Goal: Task Accomplishment & Management: Use online tool/utility

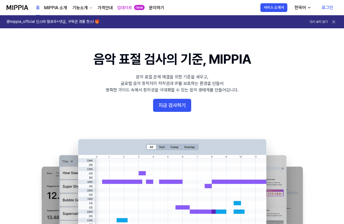
click at [329, 5] on link "로그인" at bounding box center [327, 7] width 20 height 15
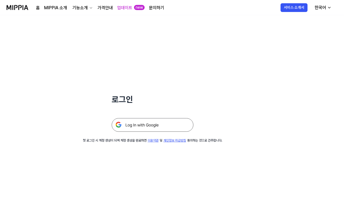
click at [173, 125] on img at bounding box center [153, 125] width 82 height 14
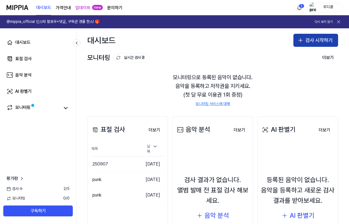
click at [308, 41] on button "검사 시작하기" at bounding box center [315, 40] width 45 height 13
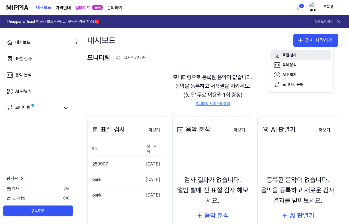
click at [300, 55] on button "표절 검사" at bounding box center [300, 55] width 60 height 10
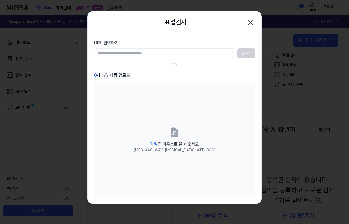
click at [251, 21] on icon "button" at bounding box center [250, 22] width 9 height 9
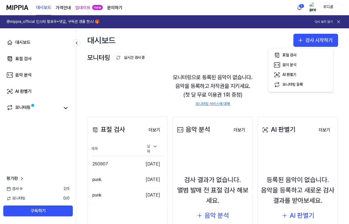
click at [102, 129] on div "표절 검사" at bounding box center [108, 130] width 34 height 10
click at [153, 131] on button "더보기" at bounding box center [154, 130] width 20 height 11
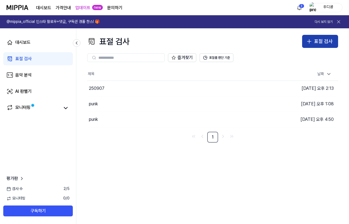
click at [315, 44] on div "표절 검사" at bounding box center [323, 42] width 19 height 8
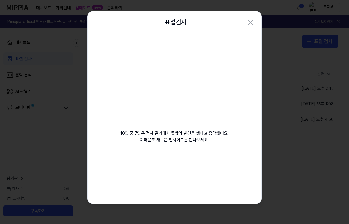
click at [202, 76] on video at bounding box center [174, 85] width 78 height 78
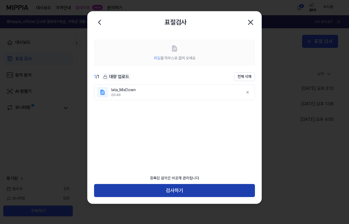
click at [183, 188] on button "검사하기" at bounding box center [174, 190] width 161 height 13
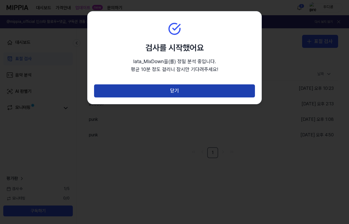
click at [175, 88] on button "닫기" at bounding box center [174, 90] width 161 height 13
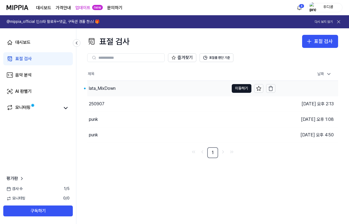
click at [209, 89] on div "lata_MixDown" at bounding box center [158, 88] width 142 height 15
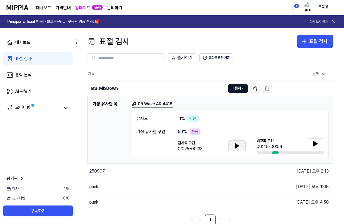
click at [233, 147] on button at bounding box center [236, 146] width 17 height 11
click at [234, 147] on icon at bounding box center [237, 146] width 7 height 7
click at [236, 148] on icon at bounding box center [237, 146] width 7 height 7
click at [238, 146] on icon at bounding box center [238, 146] width 1 height 4
click at [310, 148] on button at bounding box center [315, 143] width 17 height 11
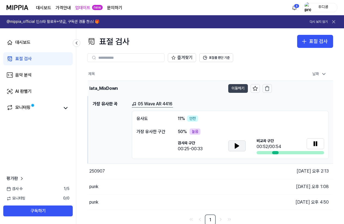
click at [236, 87] on button "이동하기" at bounding box center [238, 88] width 20 height 9
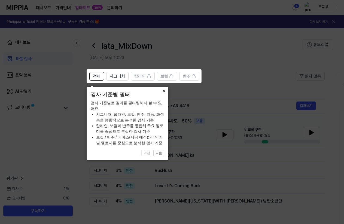
click at [164, 89] on button "×" at bounding box center [164, 91] width 9 height 8
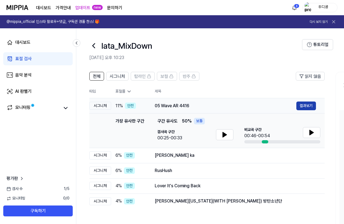
click at [303, 108] on button "결과보기" at bounding box center [306, 106] width 20 height 9
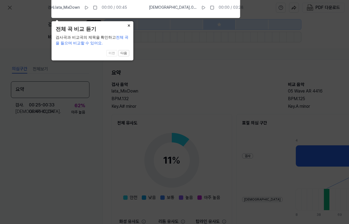
click at [130, 26] on button "×" at bounding box center [129, 25] width 9 height 8
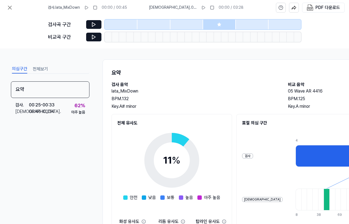
click at [216, 26] on div at bounding box center [219, 25] width 33 height 10
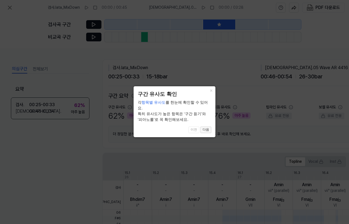
click at [207, 132] on button "다음" at bounding box center [205, 130] width 11 height 7
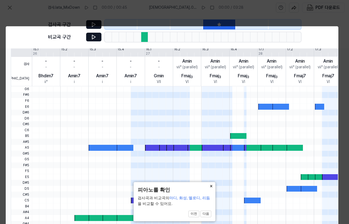
click at [211, 188] on button "×" at bounding box center [211, 186] width 9 height 8
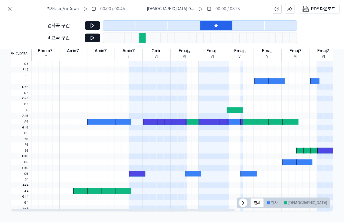
scroll to position [30, 94]
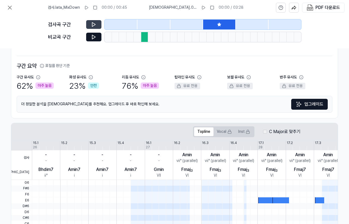
click at [99, 24] on button at bounding box center [93, 24] width 15 height 9
click at [95, 26] on icon at bounding box center [93, 24] width 5 height 5
click at [94, 36] on icon at bounding box center [93, 36] width 5 height 5
click at [92, 24] on icon at bounding box center [93, 24] width 5 height 5
click at [12, 8] on icon at bounding box center [10, 7] width 7 height 7
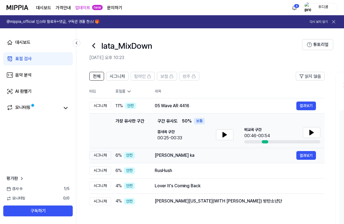
click at [173, 161] on td "[PERSON_NAME] dutt ka 결과보기" at bounding box center [235, 155] width 179 height 15
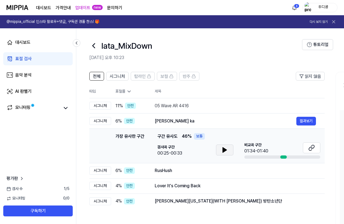
click at [225, 151] on icon at bounding box center [225, 150] width 4 height 5
click at [225, 151] on icon at bounding box center [225, 150] width 1 height 4
click at [315, 148] on button at bounding box center [311, 148] width 17 height 11
click at [304, 137] on div "가장 유사한 구간 구간 유사도 46 % 보통" at bounding box center [239, 136] width 163 height 7
